Goal: Transaction & Acquisition: Download file/media

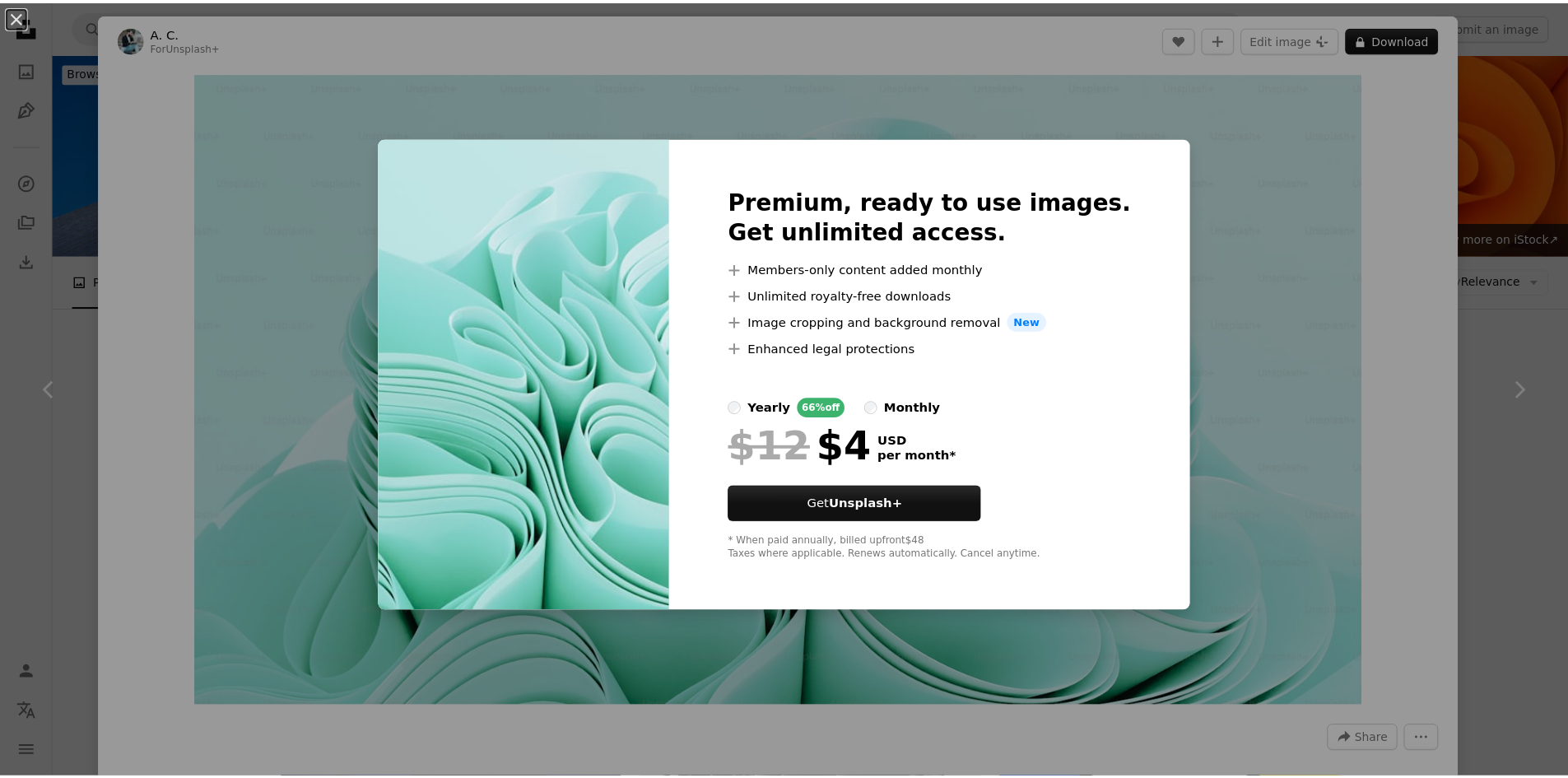
scroll to position [1235, 0]
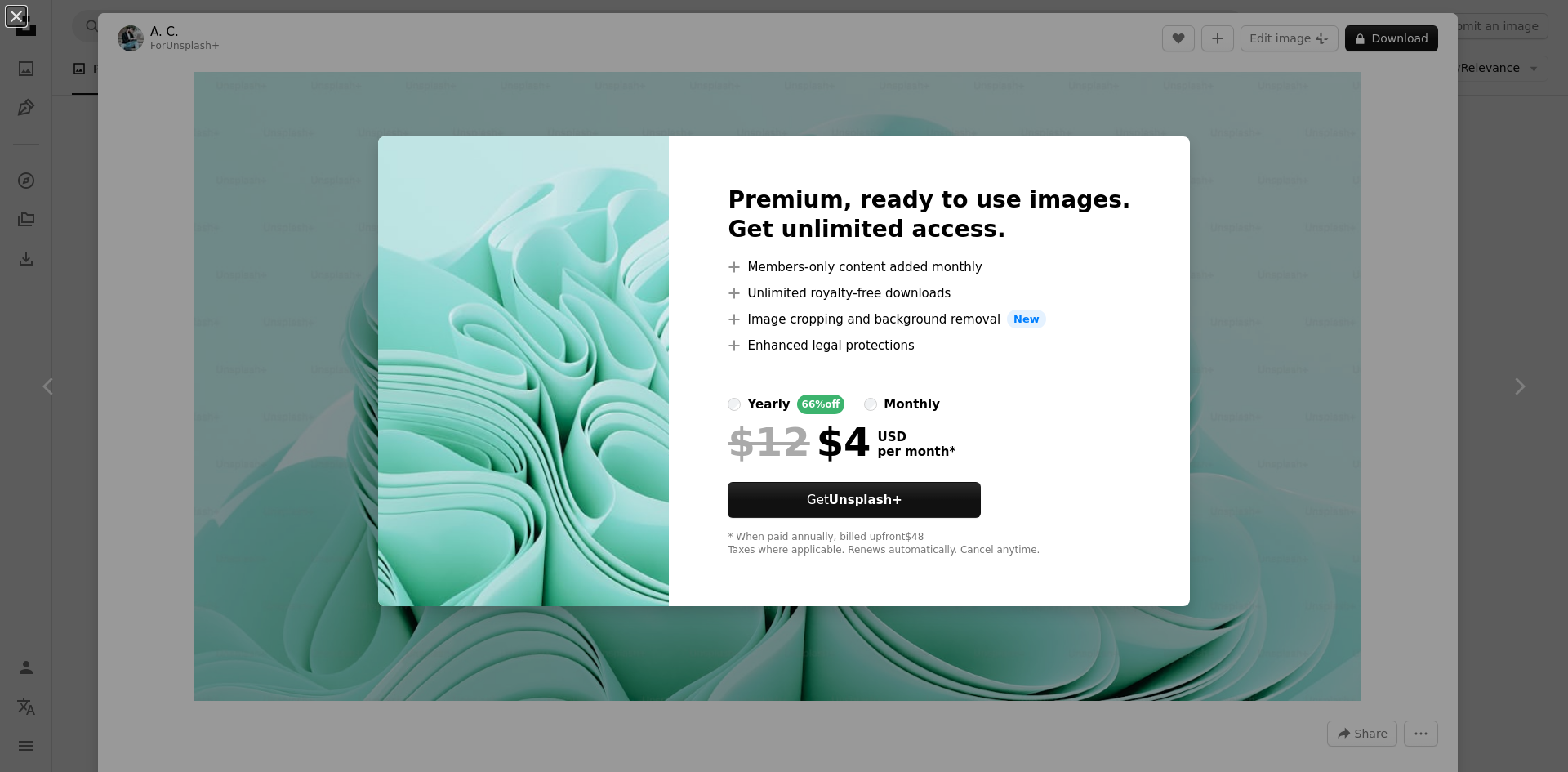
click at [741, 291] on icon "A plus sign" at bounding box center [734, 293] width 13 height 13
click at [1235, 495] on div "An X shape Premium, ready to use images. Get unlimited access. A plus sign Memb…" at bounding box center [784, 386] width 1568 height 772
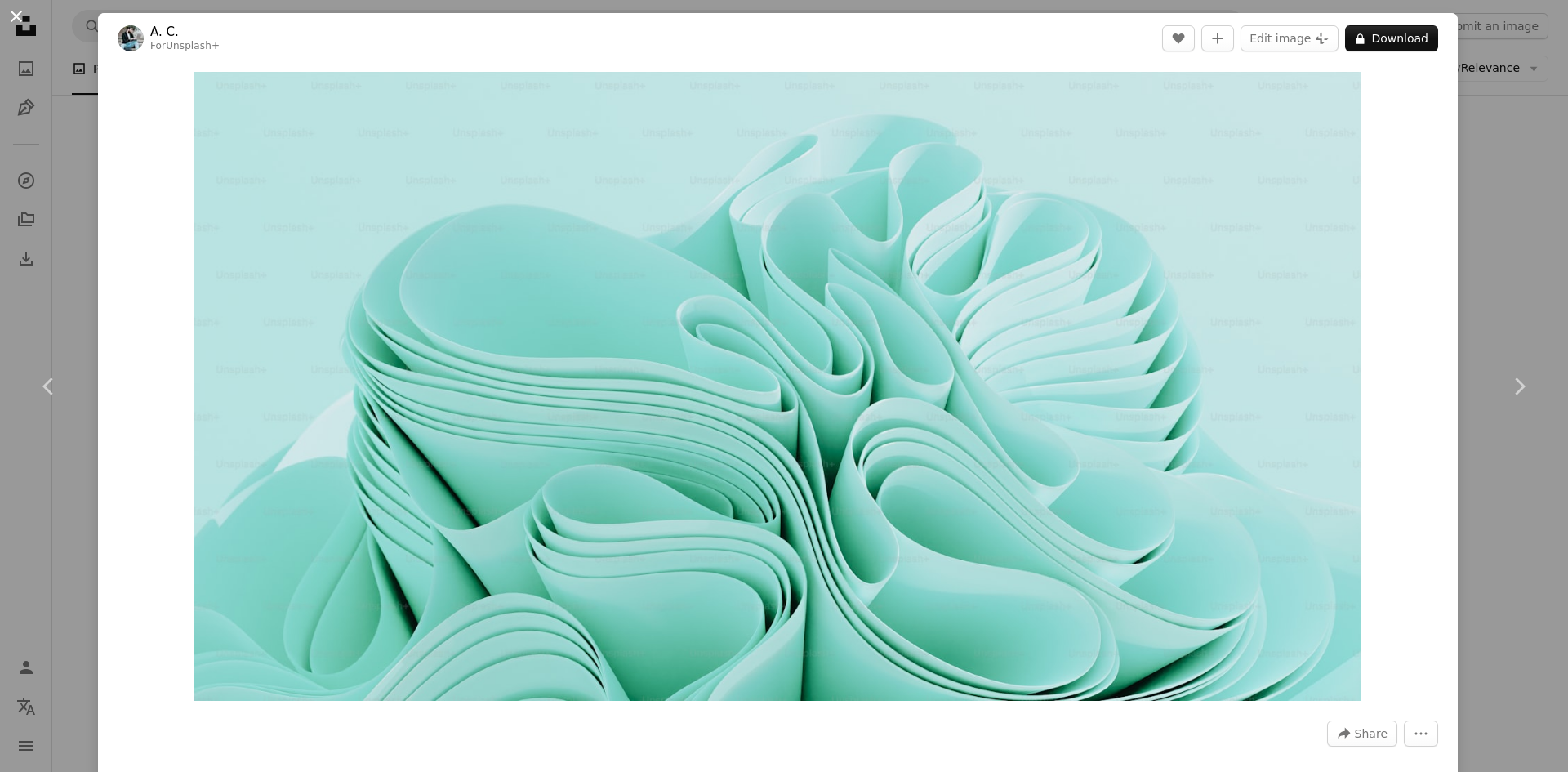
click at [10, 16] on button "An X shape" at bounding box center [16, 16] width 19 height 19
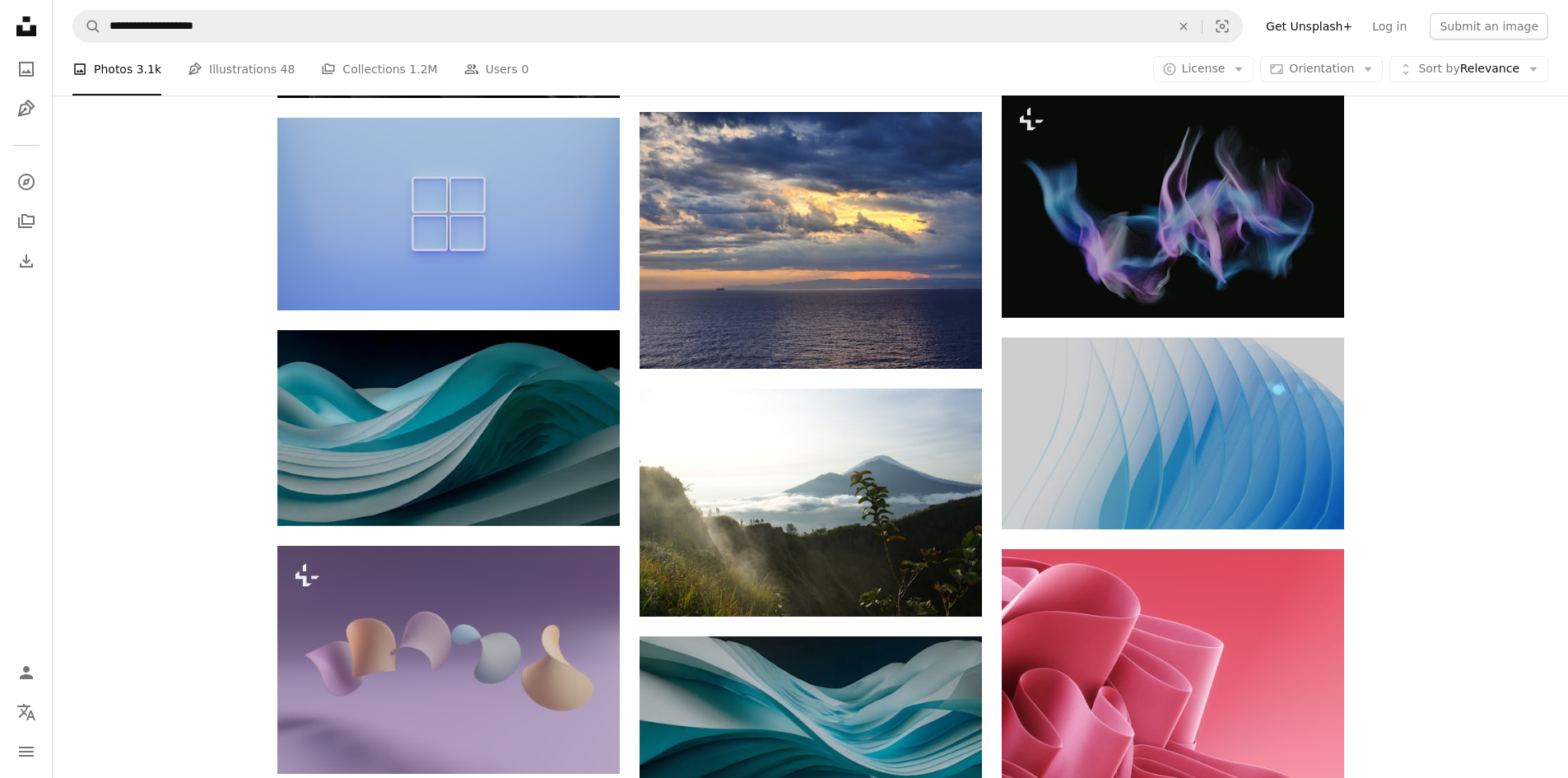
scroll to position [576, 0]
